Goal: Task Accomplishment & Management: Use online tool/utility

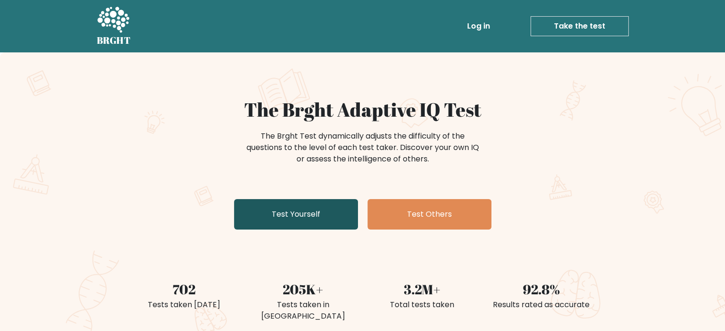
click at [324, 217] on link "Test Yourself" at bounding box center [296, 214] width 124 height 31
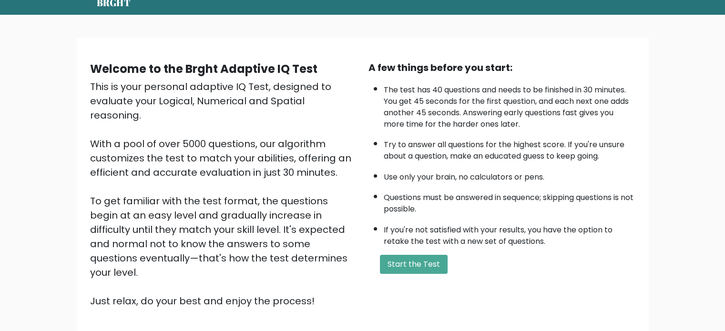
scroll to position [95, 0]
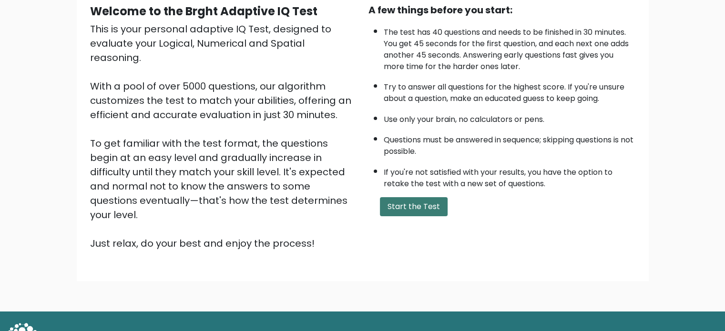
click at [405, 203] on button "Start the Test" at bounding box center [414, 206] width 68 height 19
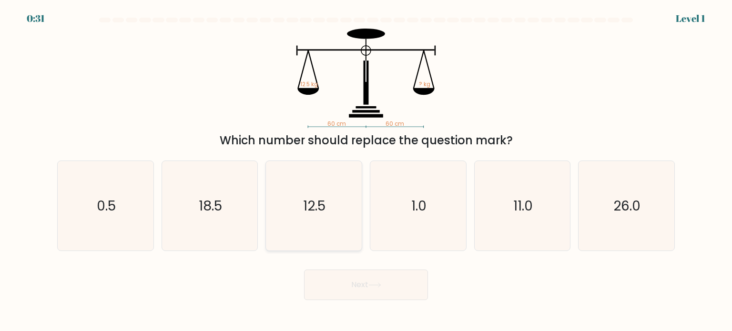
click at [324, 192] on icon "12.5" at bounding box center [314, 206] width 90 height 90
click at [366, 171] on input "c. 12.5" at bounding box center [366, 168] width 0 height 5
radio input "true"
click at [365, 287] on button "Next" at bounding box center [366, 285] width 124 height 31
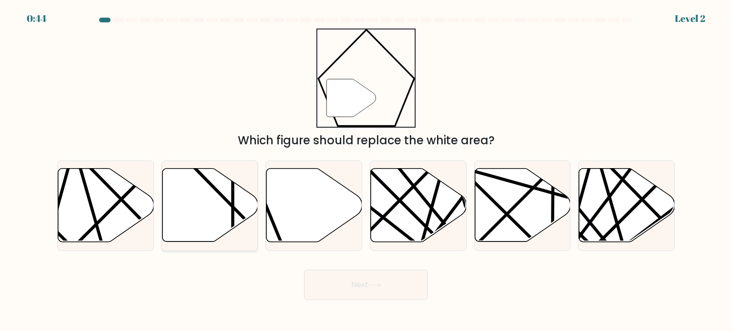
click at [211, 196] on icon at bounding box center [210, 205] width 96 height 73
click at [366, 171] on input "b." at bounding box center [366, 168] width 0 height 5
radio input "true"
click at [354, 271] on button "Next" at bounding box center [366, 285] width 124 height 31
click at [358, 282] on button "Next" at bounding box center [366, 285] width 124 height 31
